Goal: Answer question/provide support: Share knowledge or assist other users

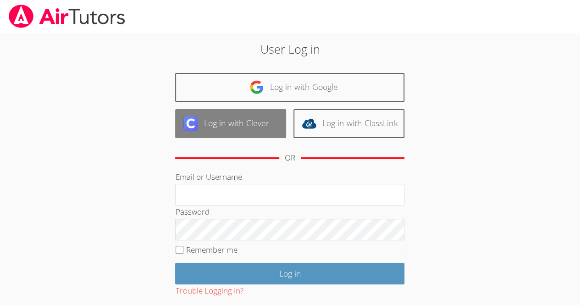
click at [250, 121] on link "Log in with Clever" at bounding box center [230, 123] width 111 height 29
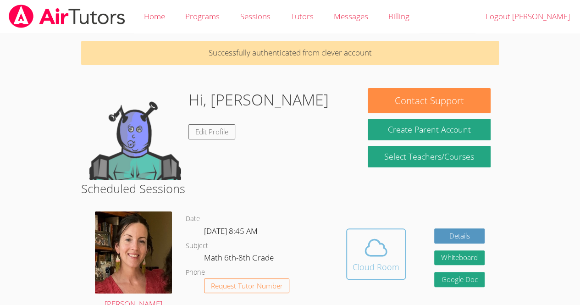
click at [389, 252] on span at bounding box center [375, 248] width 47 height 26
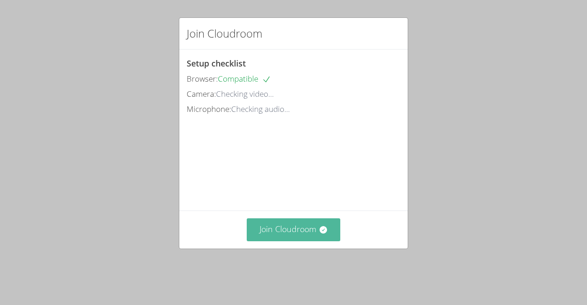
click at [319, 233] on icon at bounding box center [322, 229] width 7 height 7
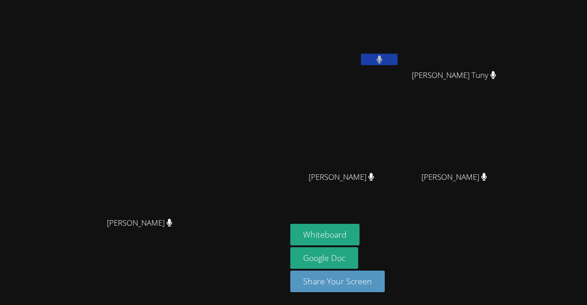
click at [399, 27] on video at bounding box center [344, 34] width 109 height 61
click at [359, 232] on button "Whiteboard" at bounding box center [324, 235] width 69 height 22
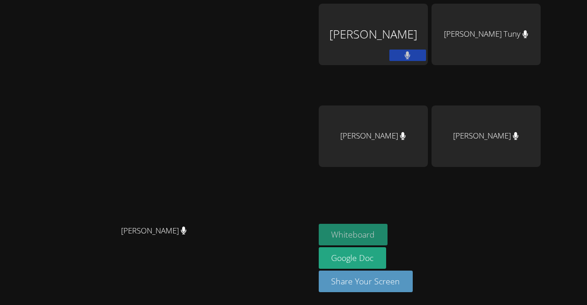
click at [388, 225] on button "Whiteboard" at bounding box center [352, 235] width 69 height 22
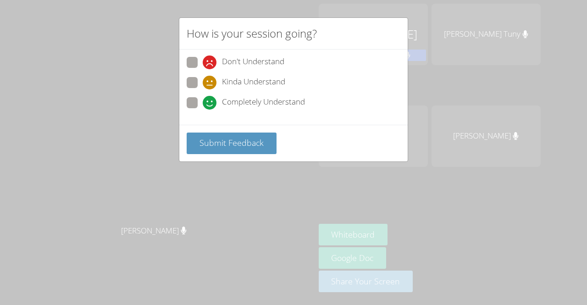
click at [286, 103] on span "Completely Understand" at bounding box center [263, 103] width 83 height 14
click at [210, 103] on input "Completely Understand" at bounding box center [207, 101] width 8 height 8
radio input "true"
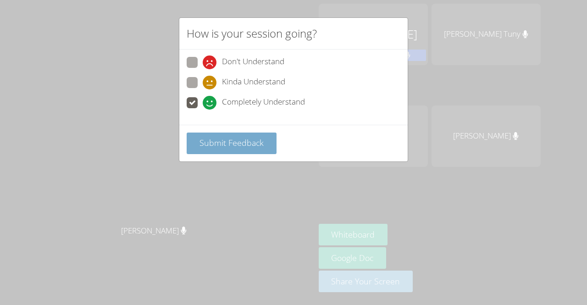
click at [252, 143] on span "Submit Feedback" at bounding box center [231, 142] width 64 height 11
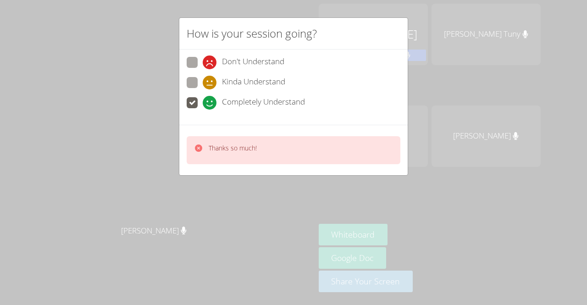
click at [475, 185] on div "How is your session going? Don't Understand Kinda Understand Completely Underst…" at bounding box center [293, 152] width 587 height 305
click at [465, 242] on div "How is your session going? Don't Understand Kinda Understand Completely Underst…" at bounding box center [293, 152] width 587 height 305
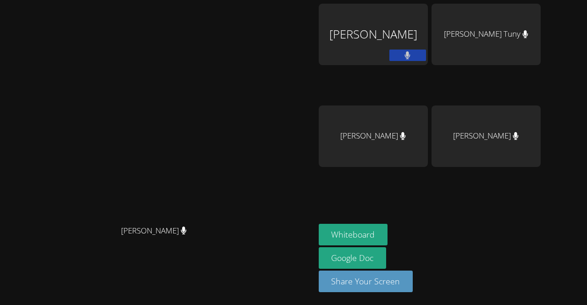
click at [195, 148] on video at bounding box center [156, 134] width 137 height 173
click at [388, 233] on button "Whiteboard" at bounding box center [352, 235] width 69 height 22
click at [428, 15] on div "[PERSON_NAME]" at bounding box center [372, 34] width 109 height 61
